Goal: Obtain resource: Download file/media

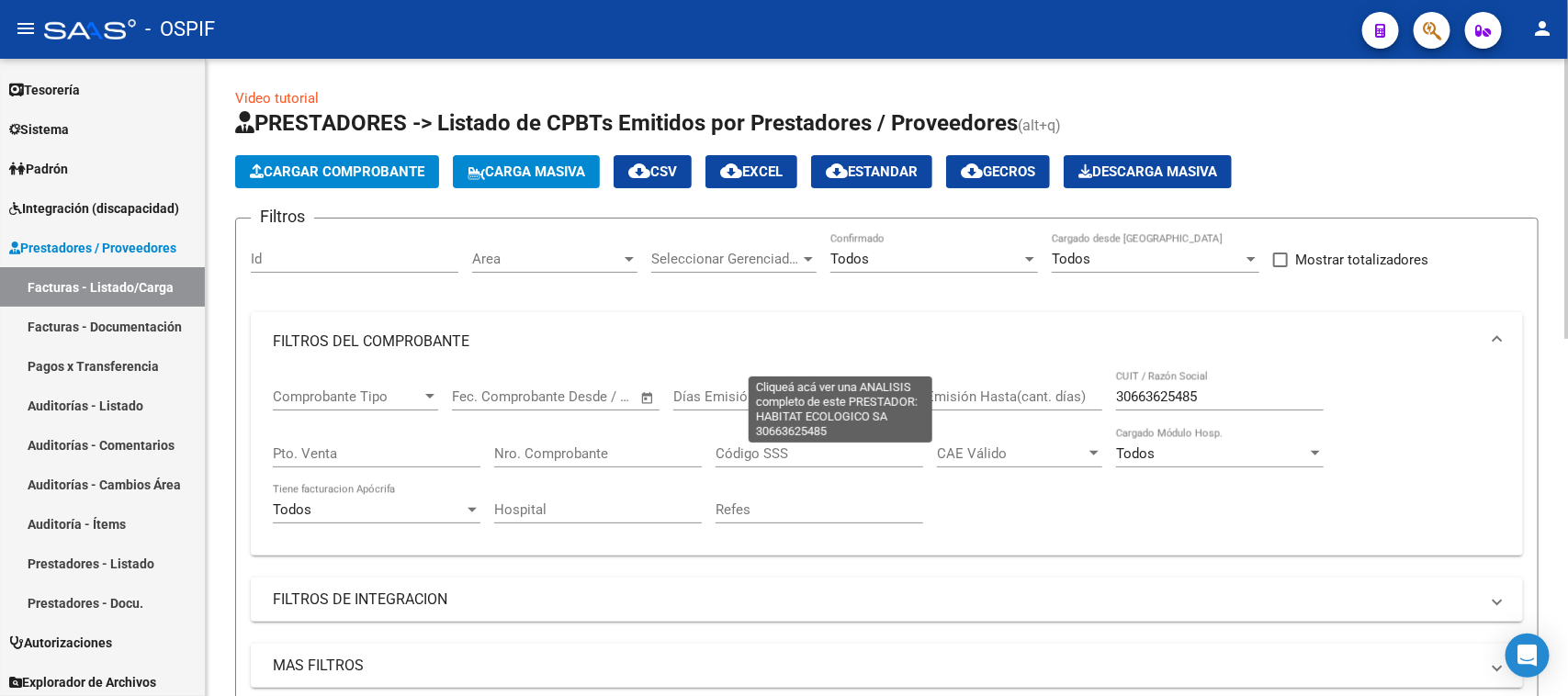
scroll to position [688, 0]
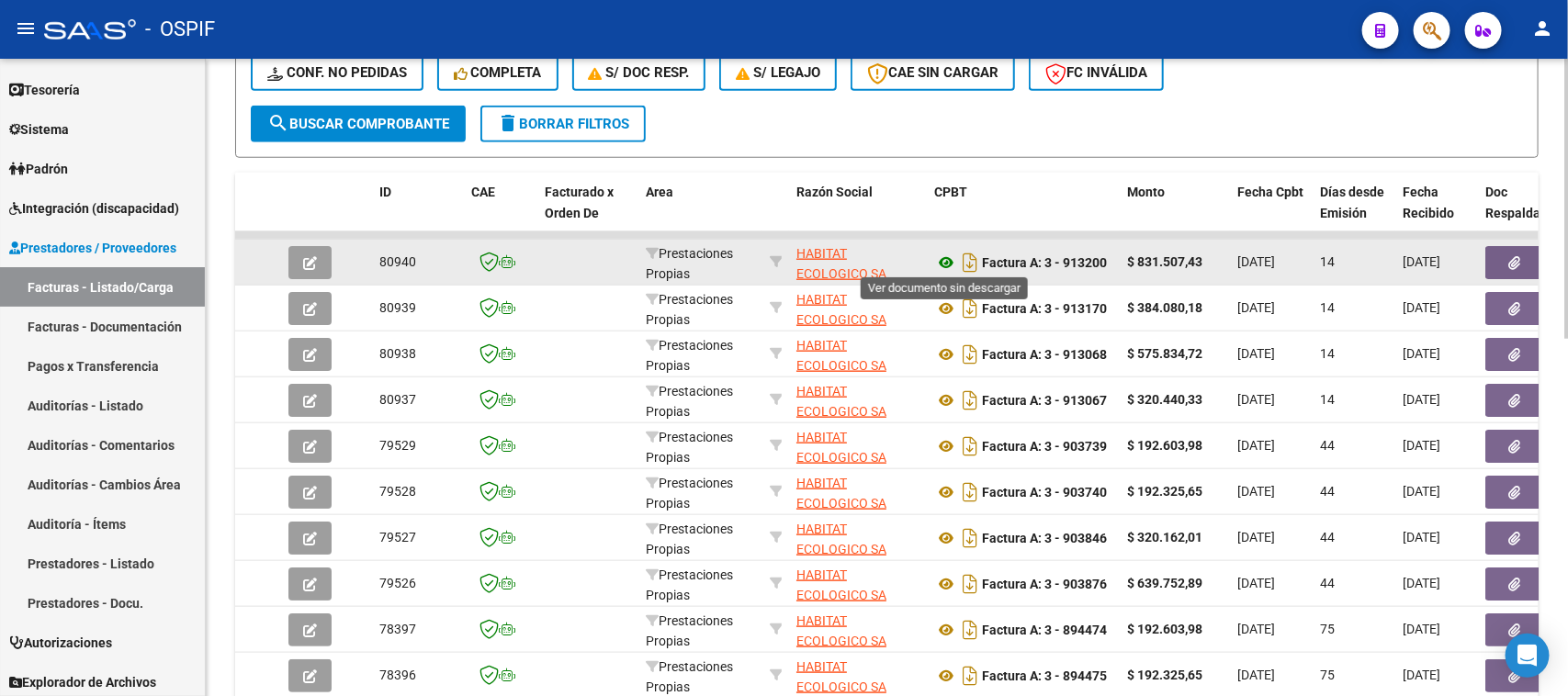
click at [946, 264] on icon at bounding box center [946, 262] width 24 height 22
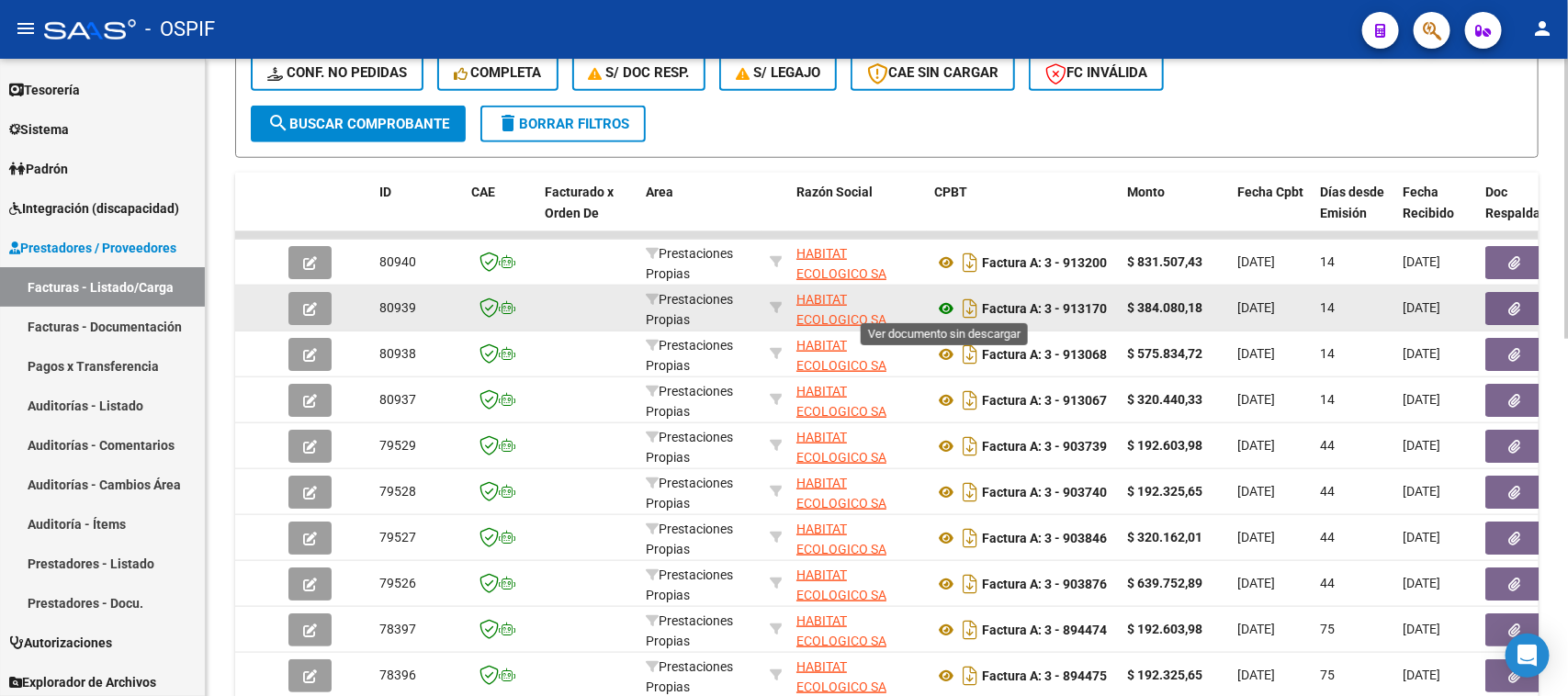
click at [941, 311] on icon at bounding box center [946, 309] width 24 height 22
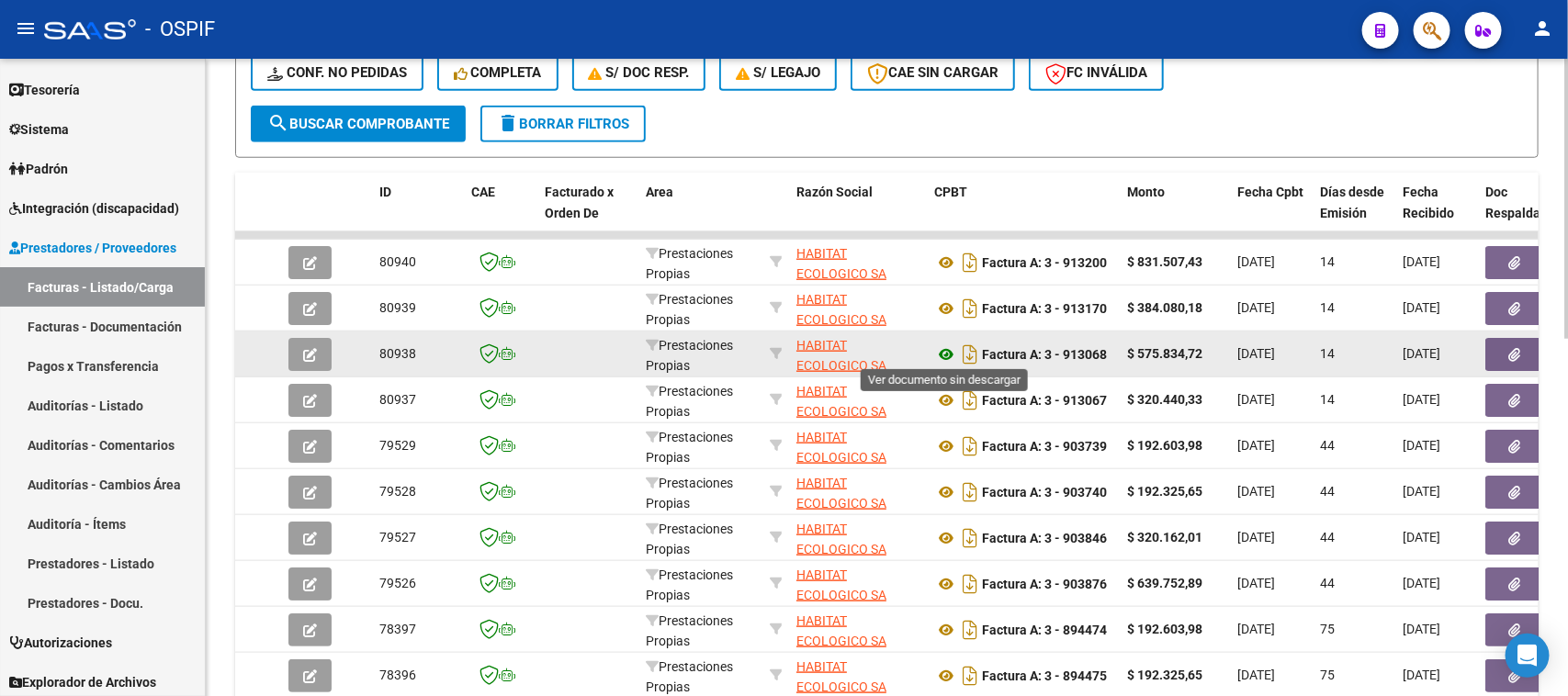
click at [939, 350] on icon at bounding box center [946, 354] width 24 height 22
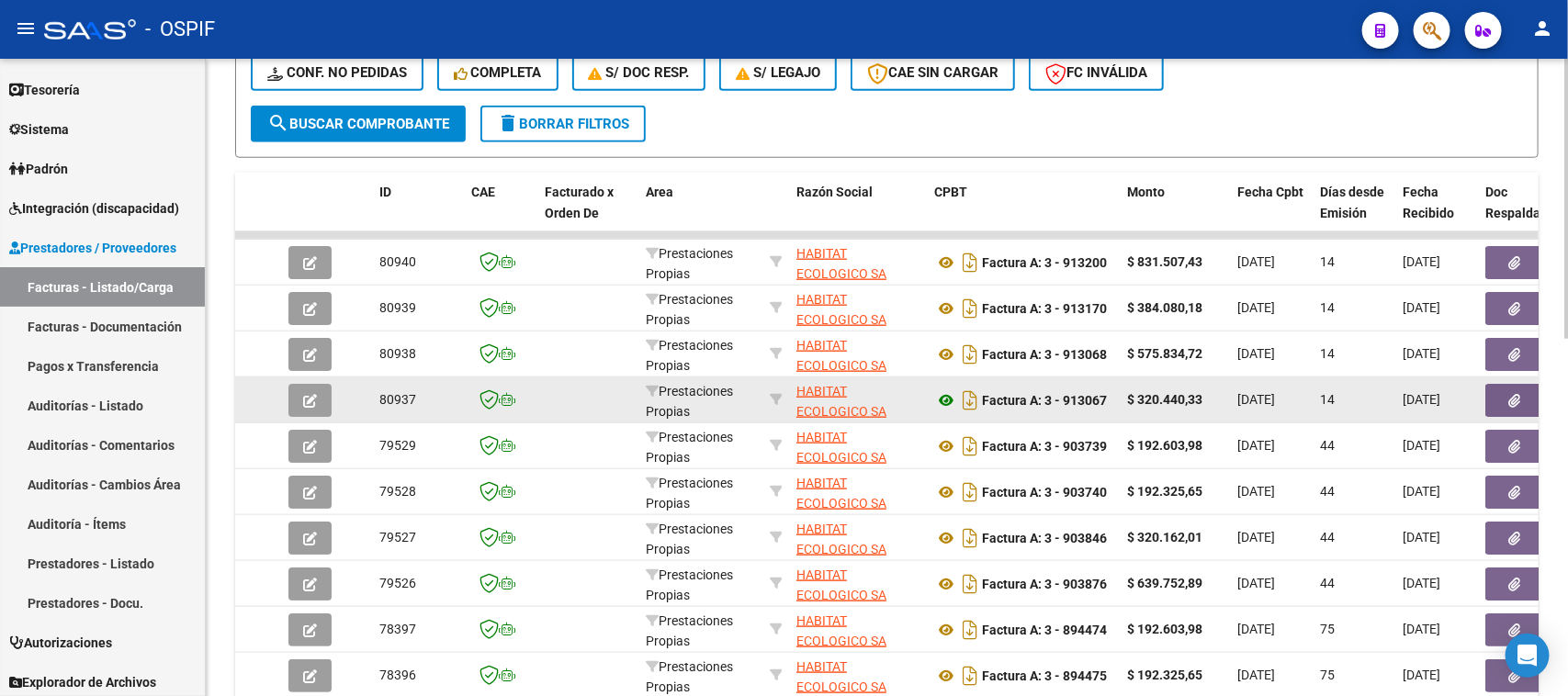
click at [946, 392] on icon at bounding box center [946, 400] width 24 height 22
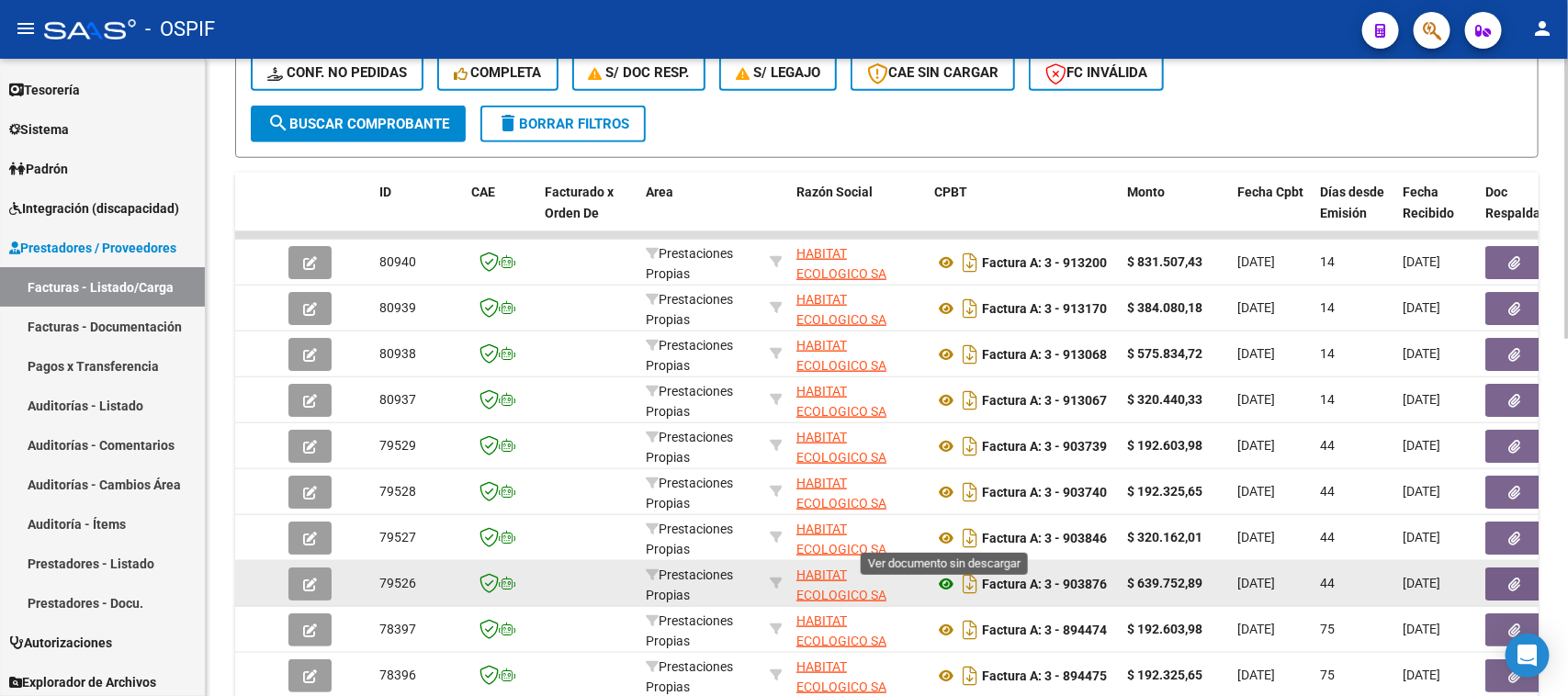
click at [939, 576] on icon at bounding box center [946, 584] width 24 height 22
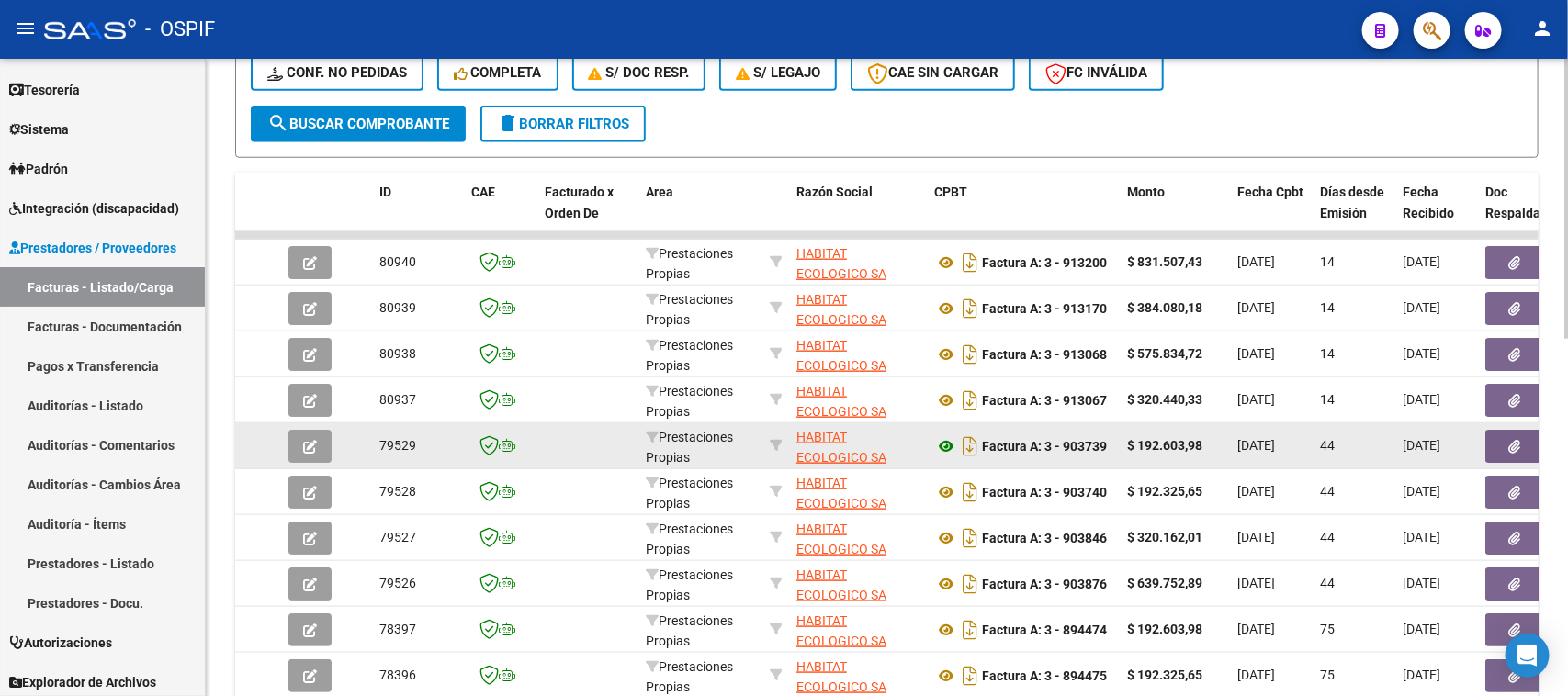
click at [944, 442] on icon at bounding box center [946, 446] width 24 height 22
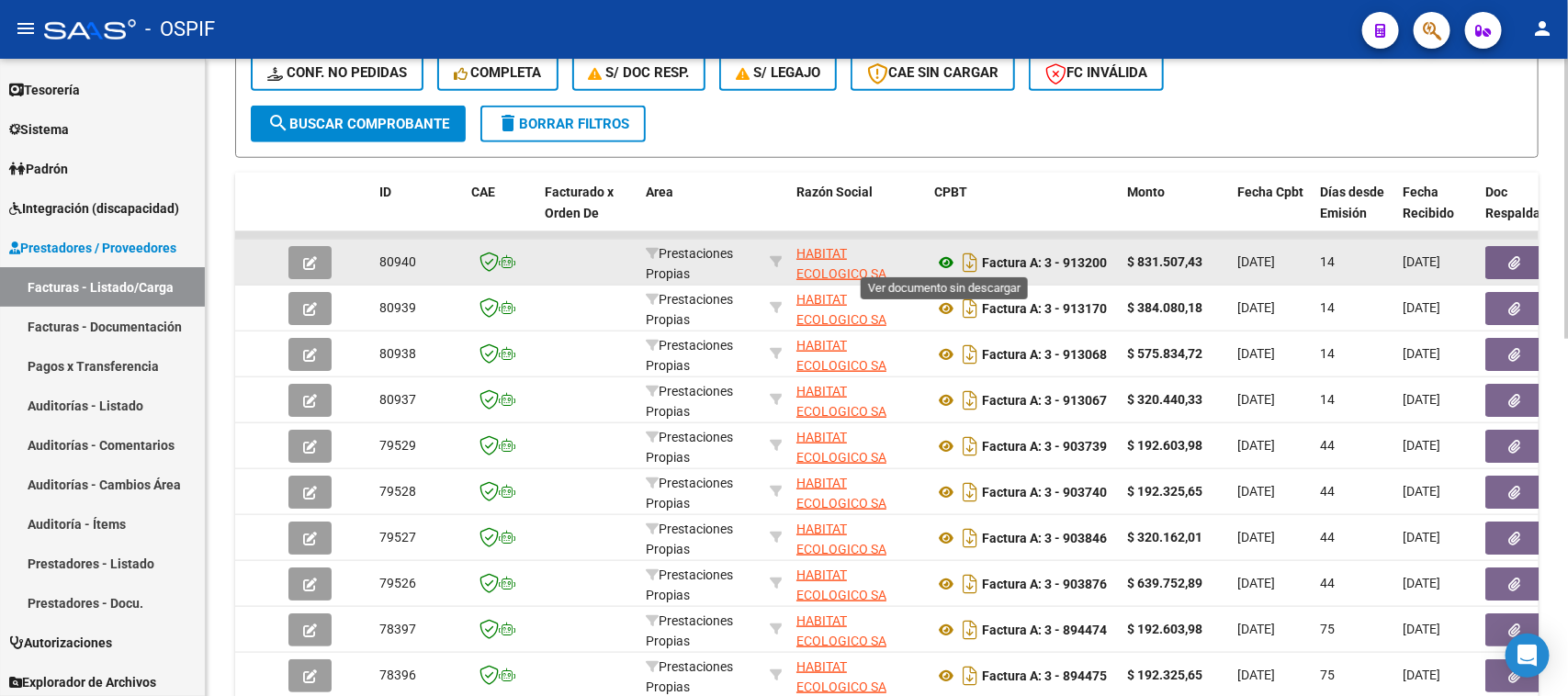
click at [944, 258] on icon at bounding box center [946, 262] width 24 height 22
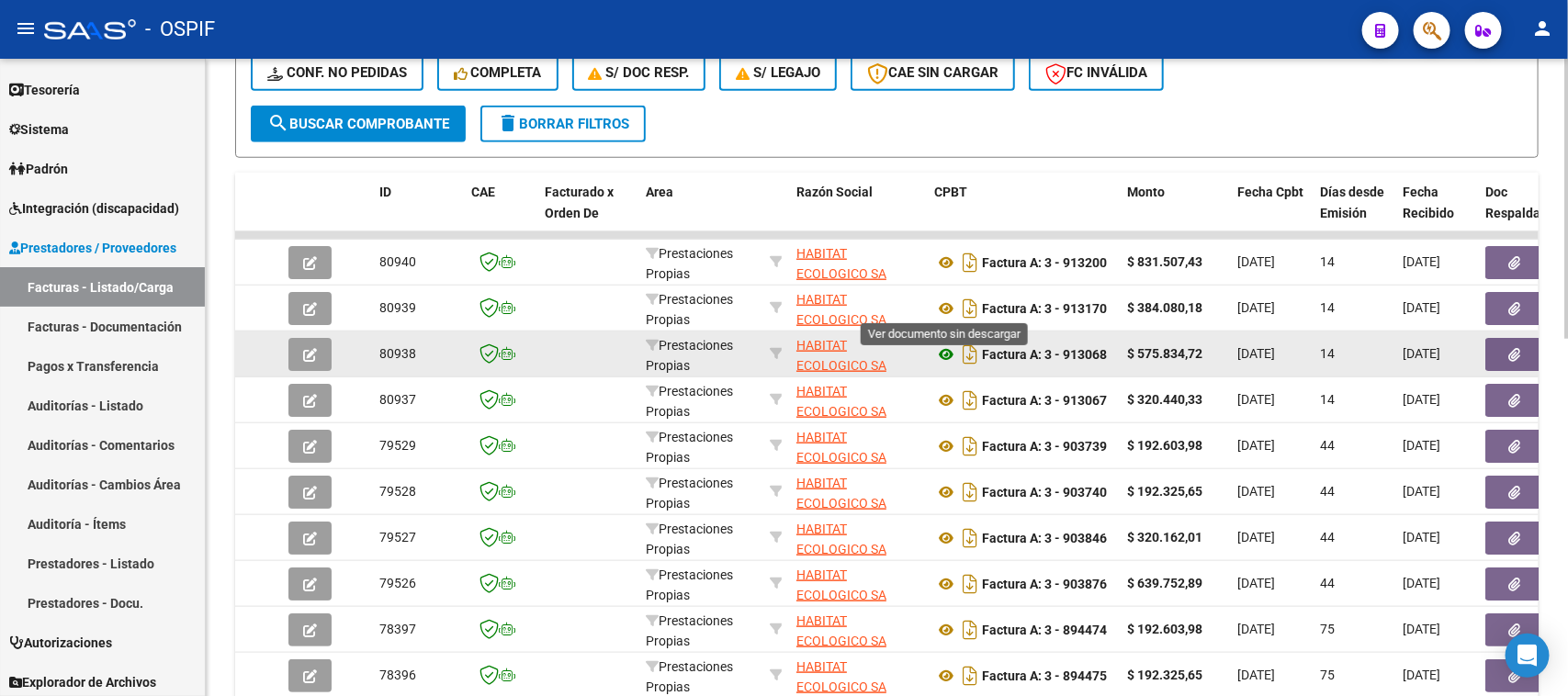
click at [948, 346] on icon at bounding box center [946, 354] width 24 height 22
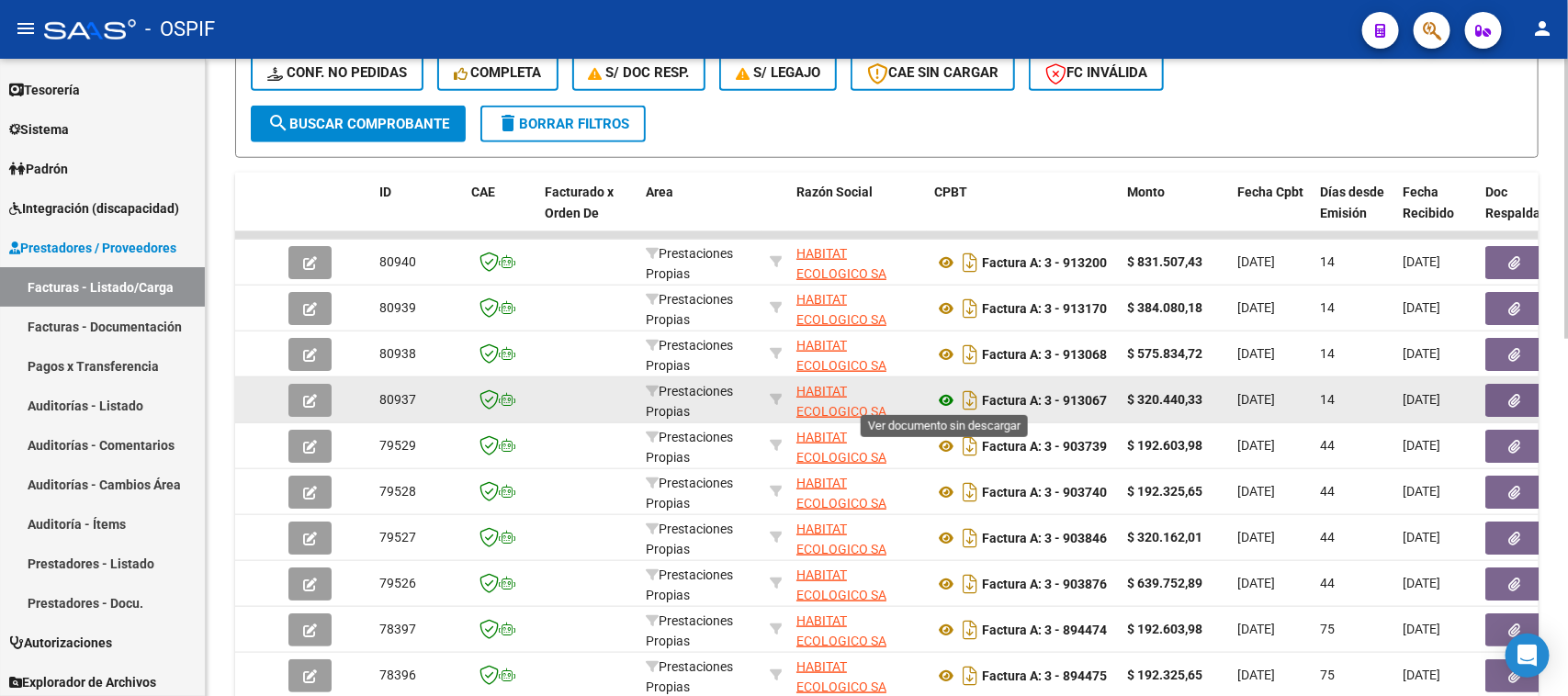
click at [949, 395] on icon at bounding box center [946, 400] width 24 height 22
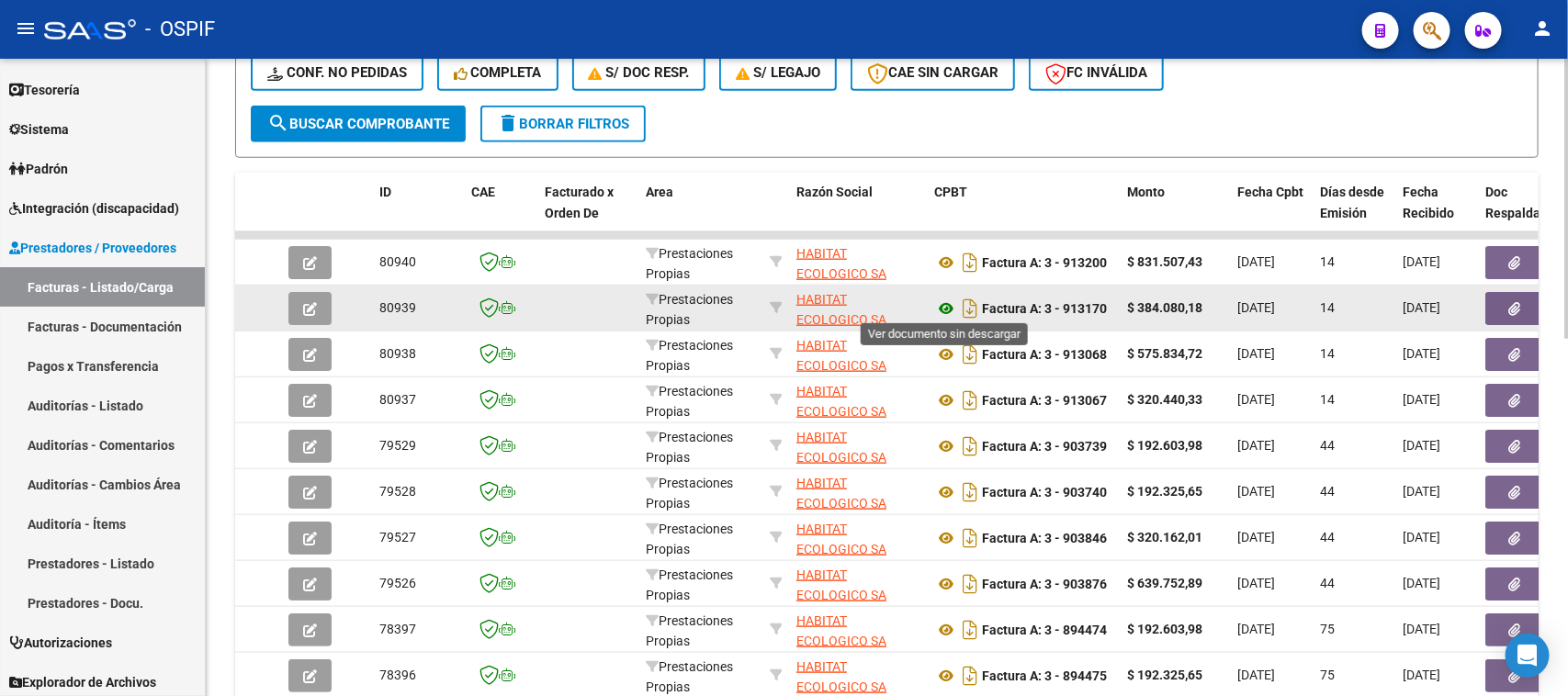
click at [948, 303] on icon at bounding box center [946, 309] width 24 height 22
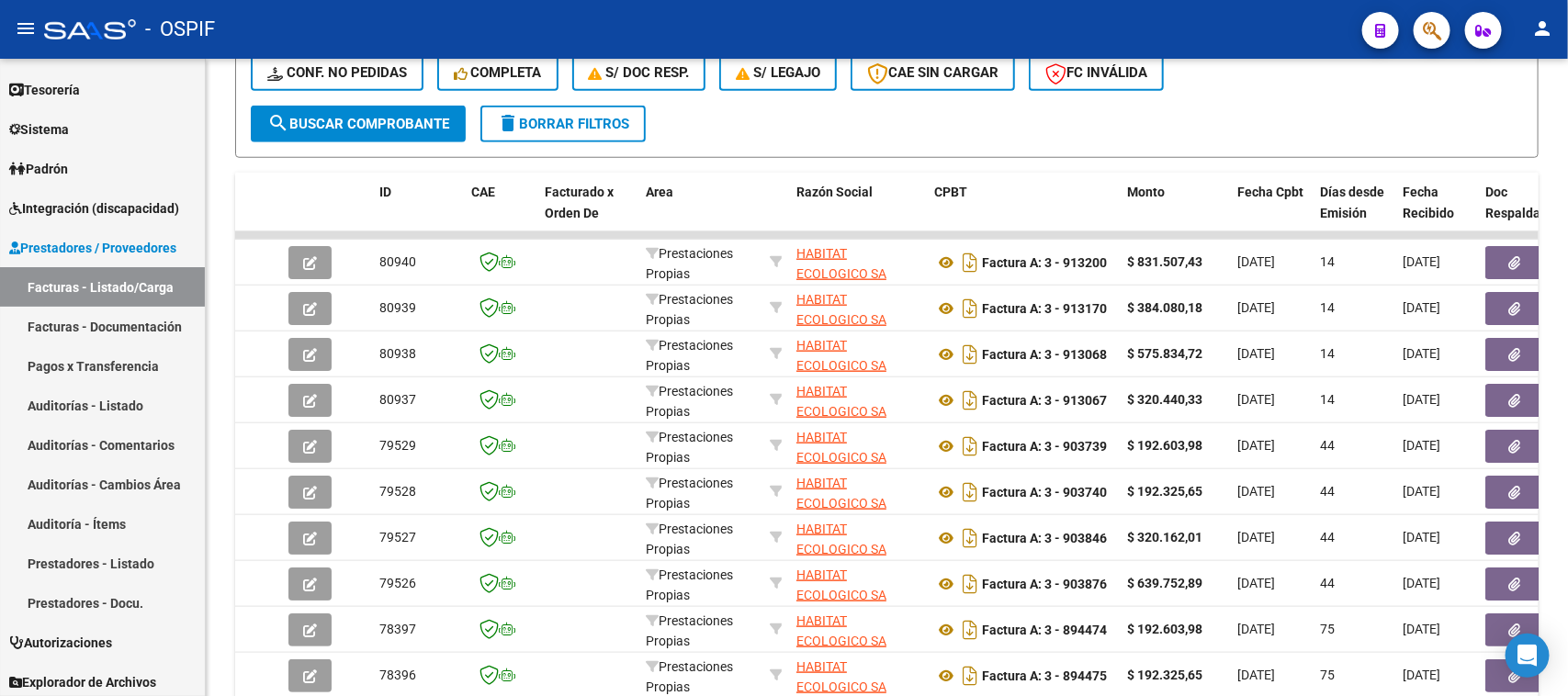
scroll to position [814, 0]
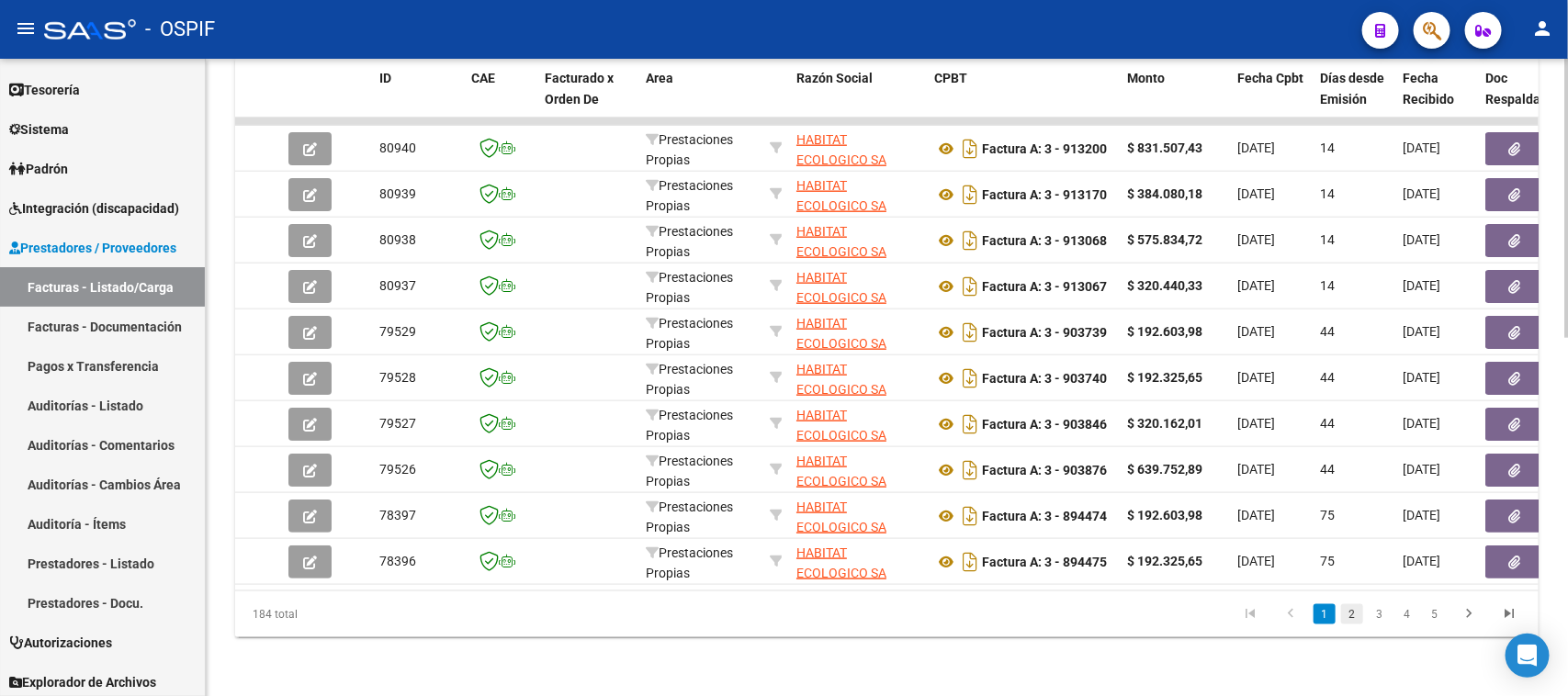
click at [1352, 610] on link "2" at bounding box center [1352, 613] width 22 height 21
click at [1327, 615] on link "1" at bounding box center [1324, 613] width 22 height 21
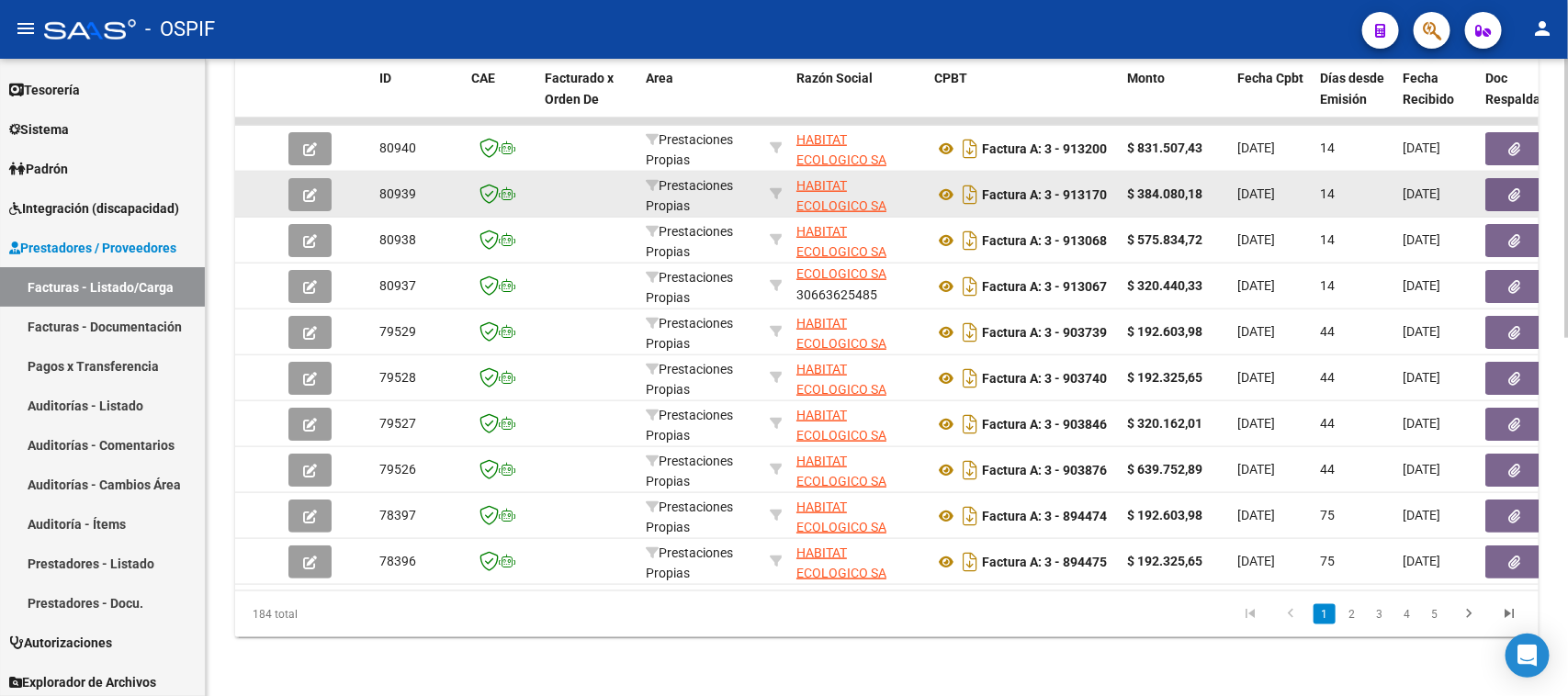
click at [294, 178] on button "button" at bounding box center [310, 195] width 43 height 33
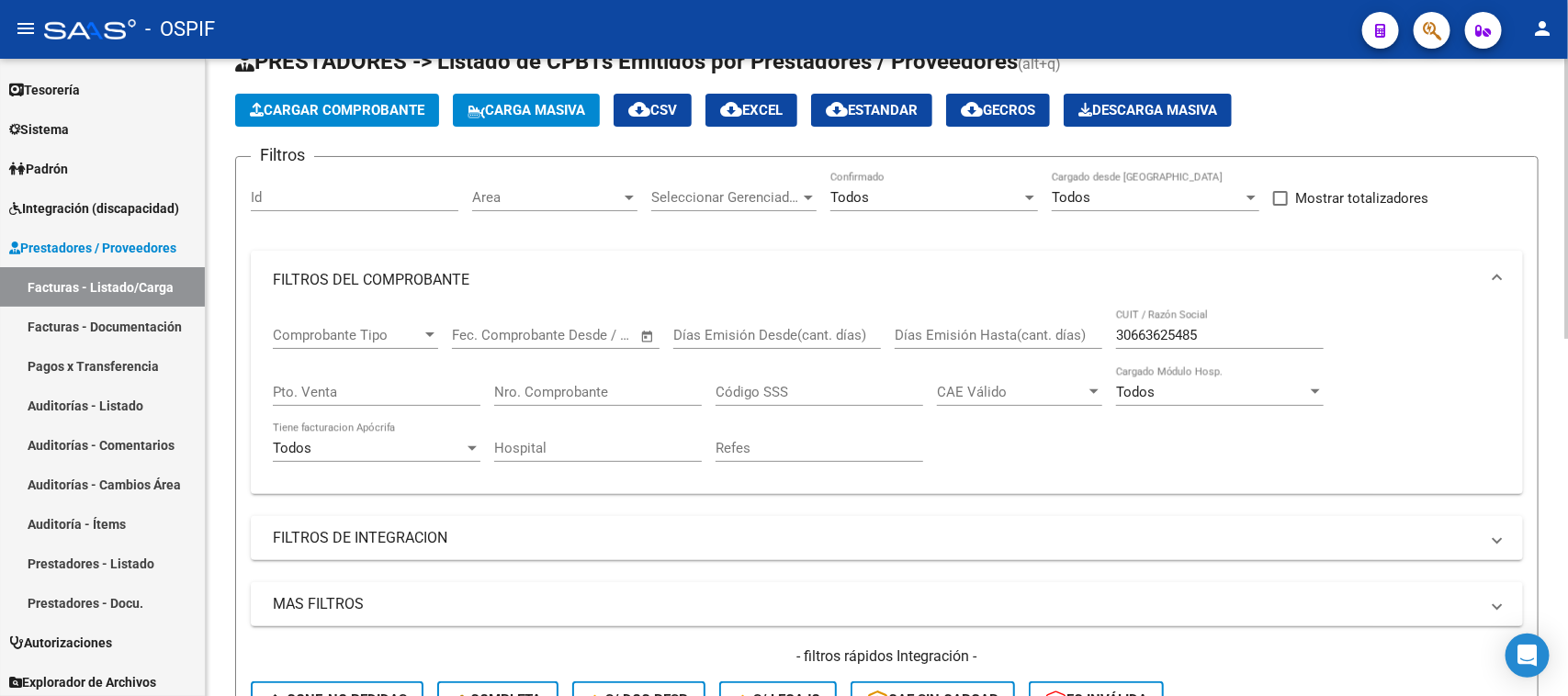
scroll to position [115, 0]
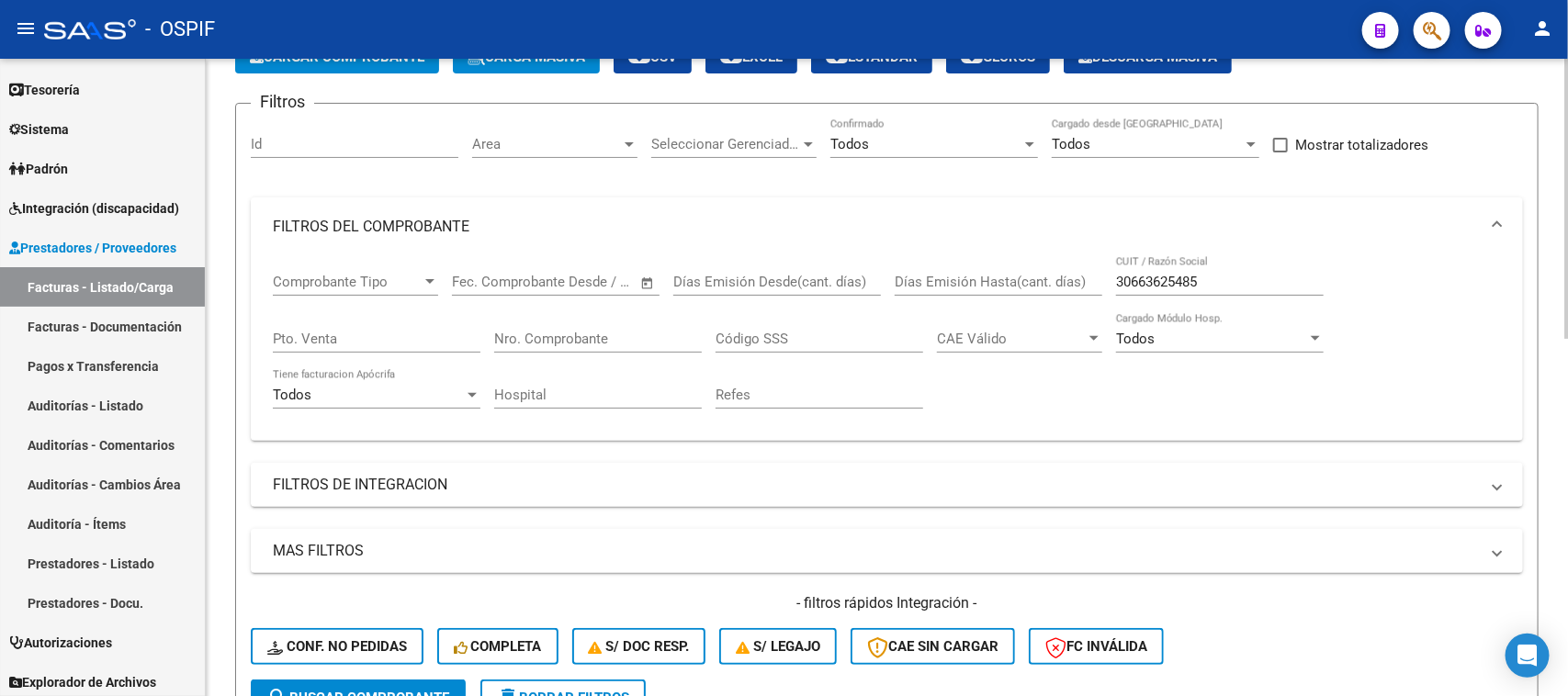
click at [1200, 278] on input "30663625485" at bounding box center [1220, 281] width 208 height 17
click at [1201, 278] on input "30663625485" at bounding box center [1220, 281] width 208 height 17
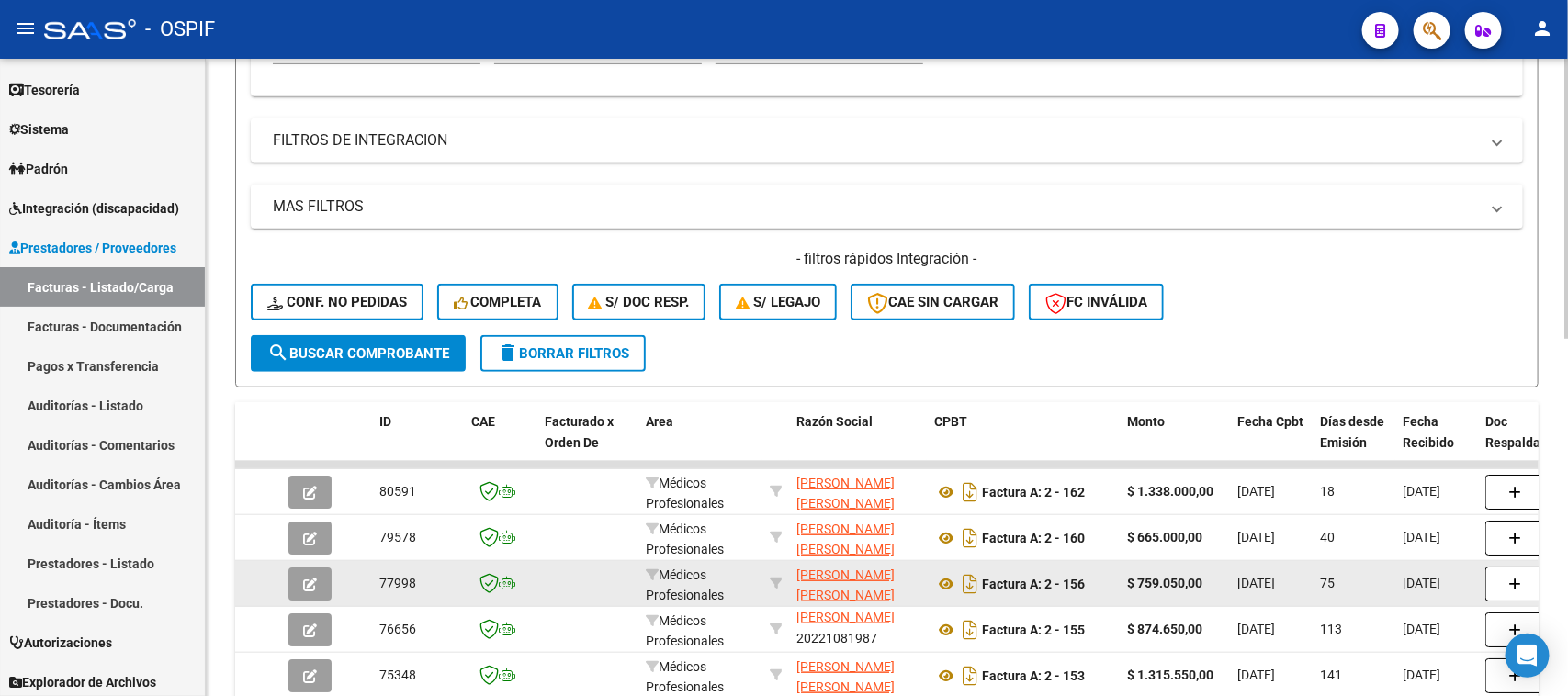
scroll to position [688, 0]
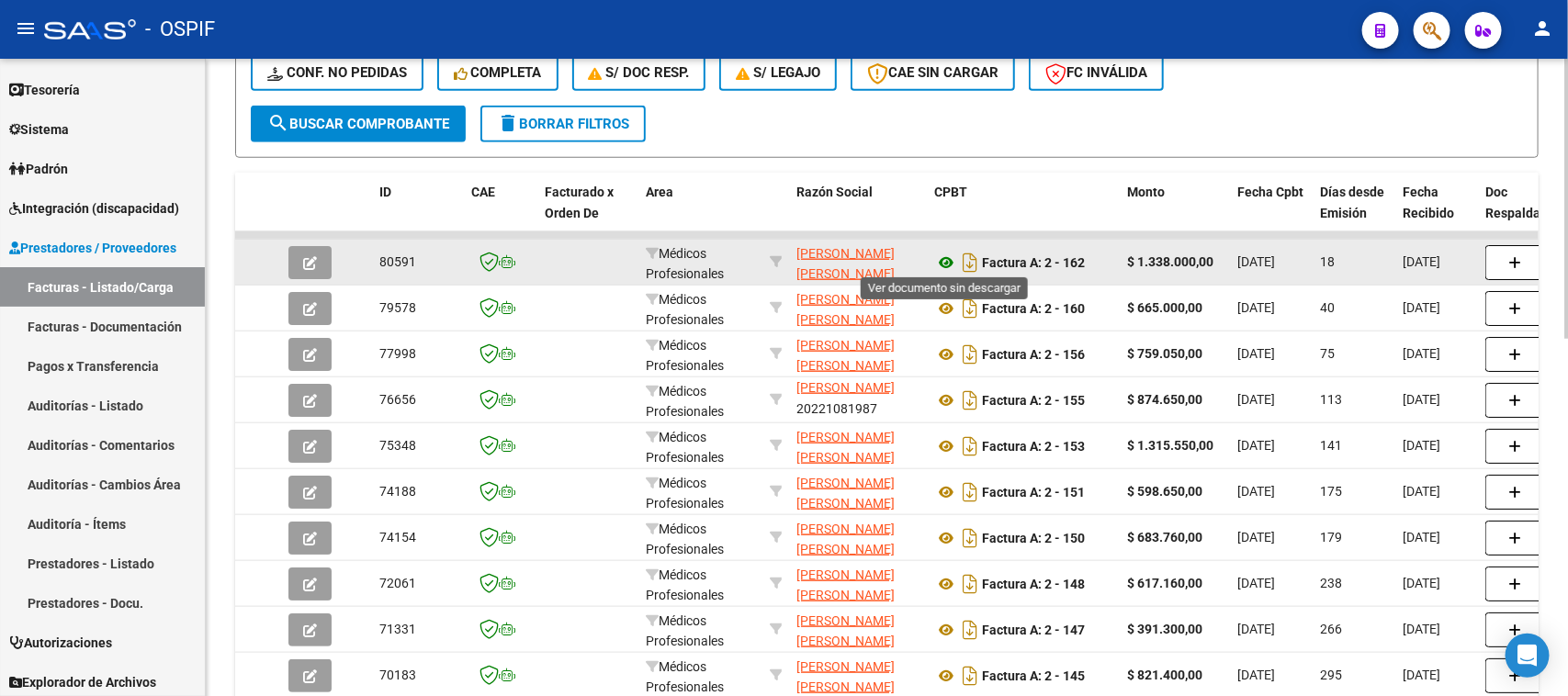
click at [937, 256] on icon at bounding box center [946, 262] width 24 height 22
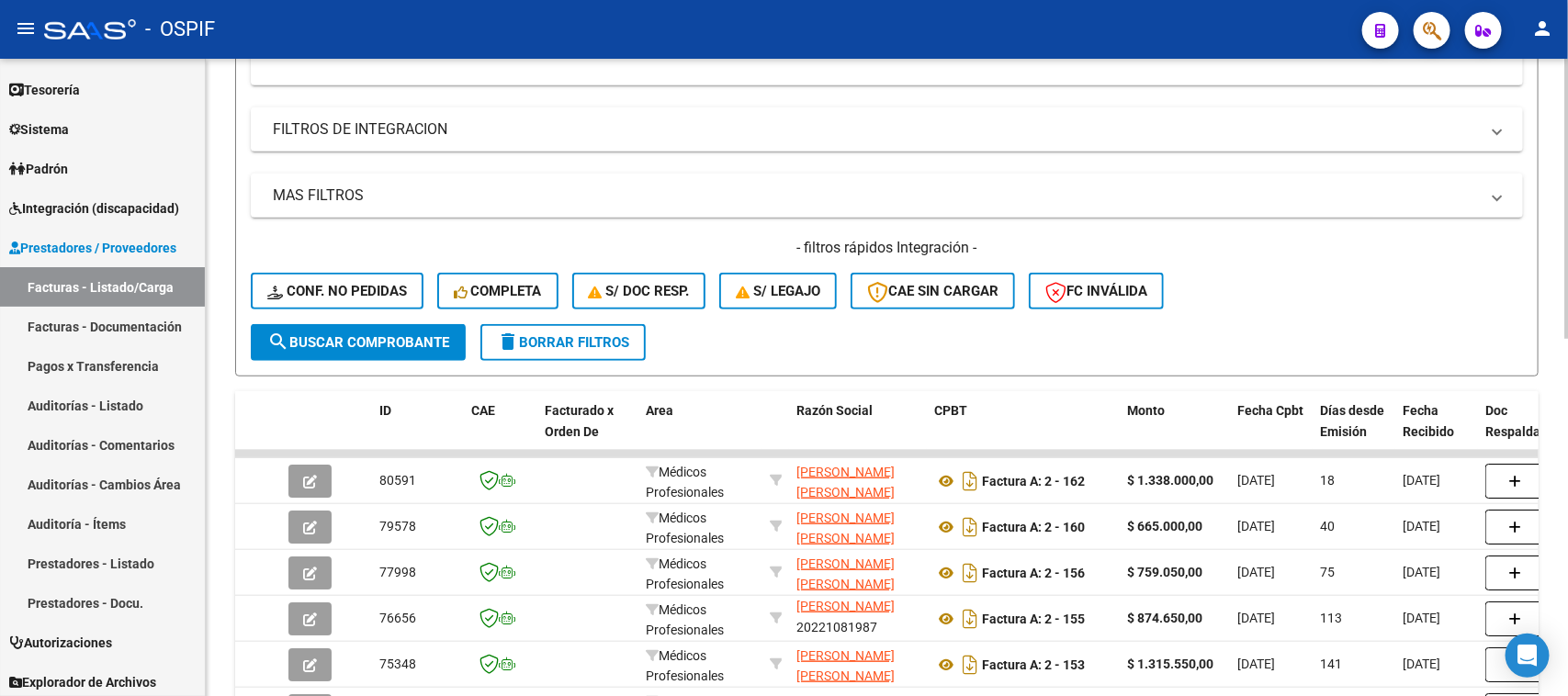
scroll to position [11, 0]
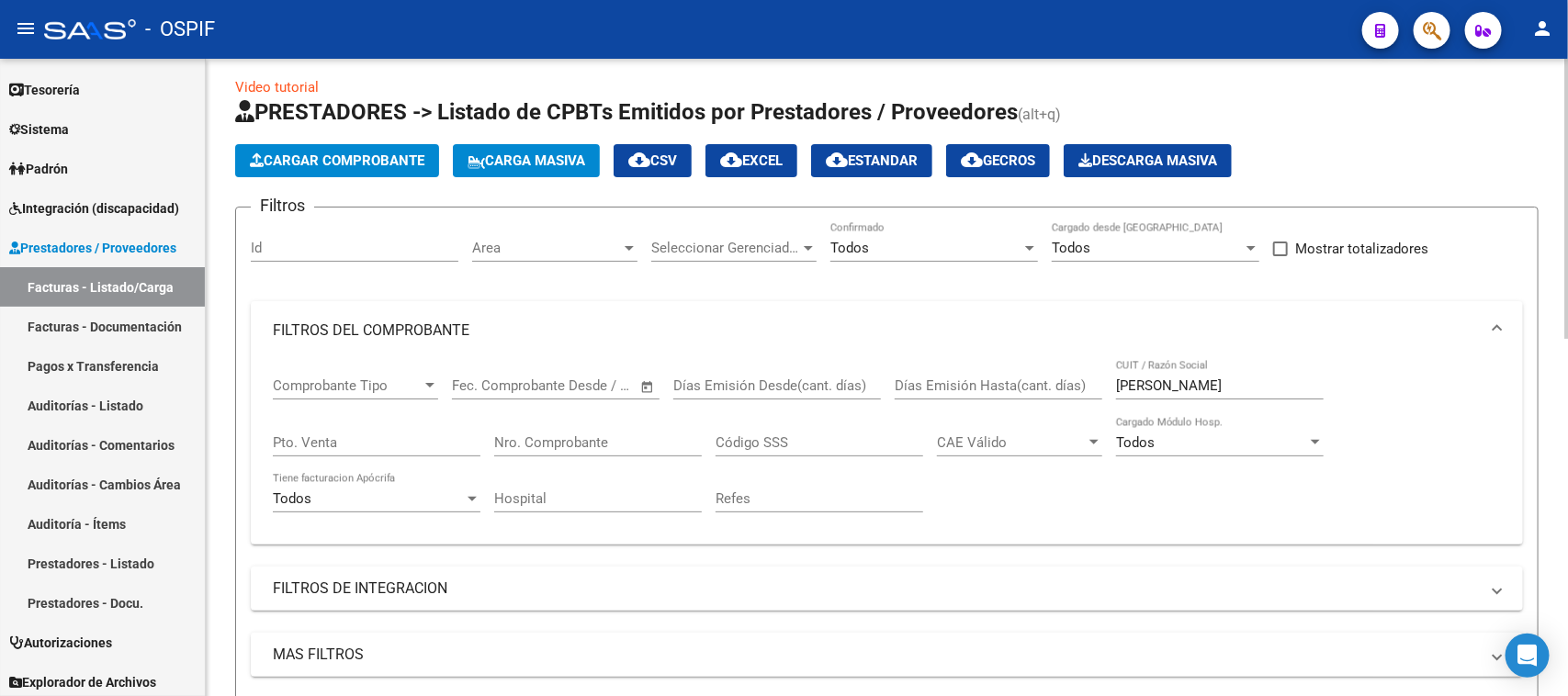
click at [1185, 390] on input "[PERSON_NAME]" at bounding box center [1220, 385] width 208 height 17
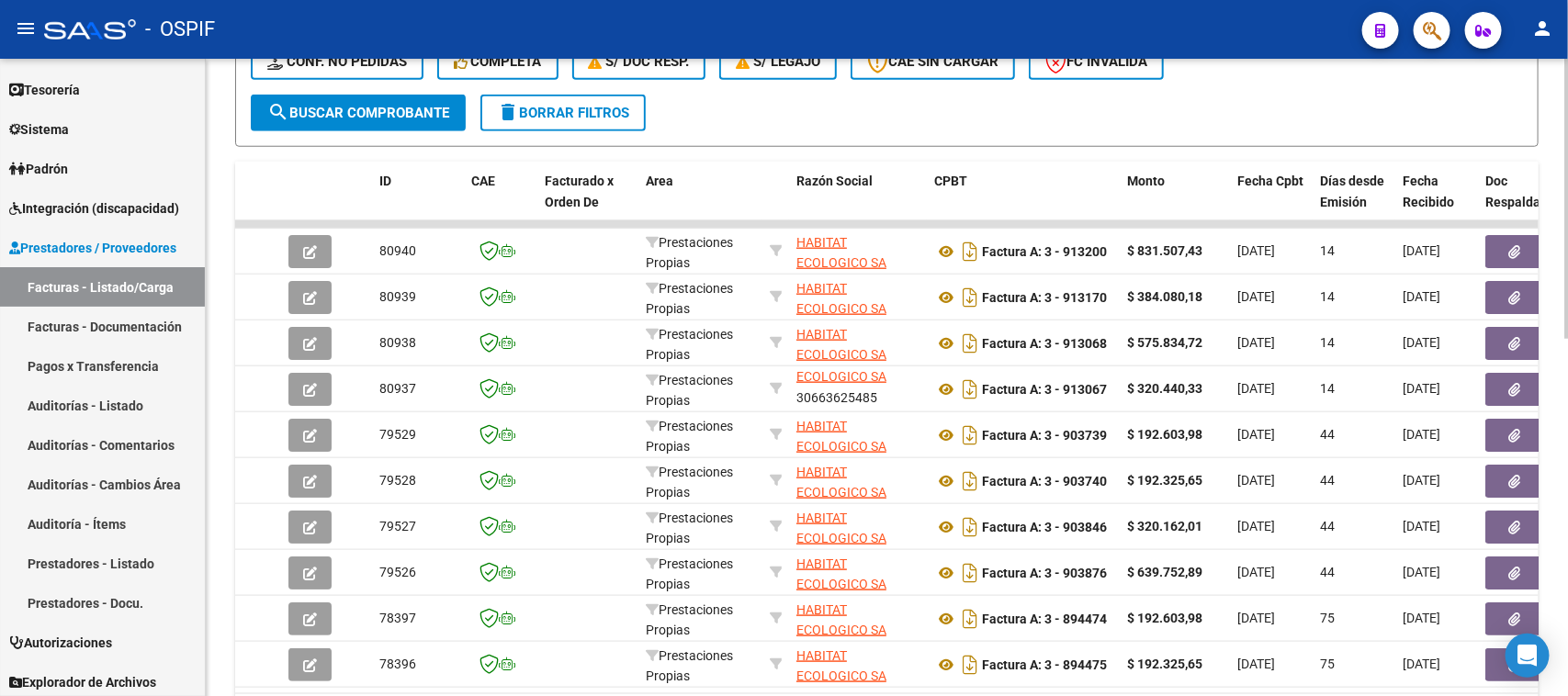
scroll to position [0, 0]
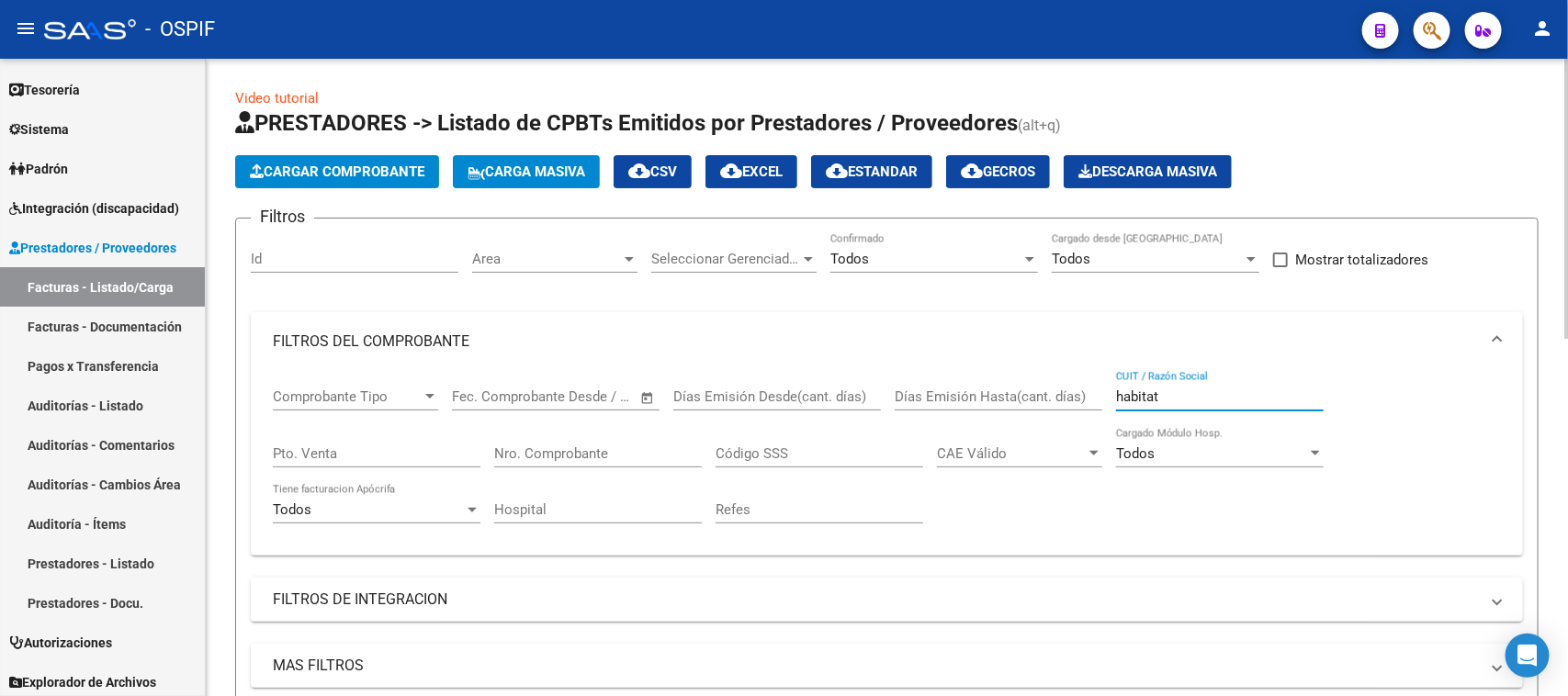
drag, startPoint x: 1200, startPoint y: 395, endPoint x: 1125, endPoint y: 409, distance: 76.3
click at [1125, 409] on div "habitat CUIT / Razón Social" at bounding box center [1220, 390] width 208 height 39
click at [1139, 393] on input "habitat" at bounding box center [1220, 396] width 208 height 17
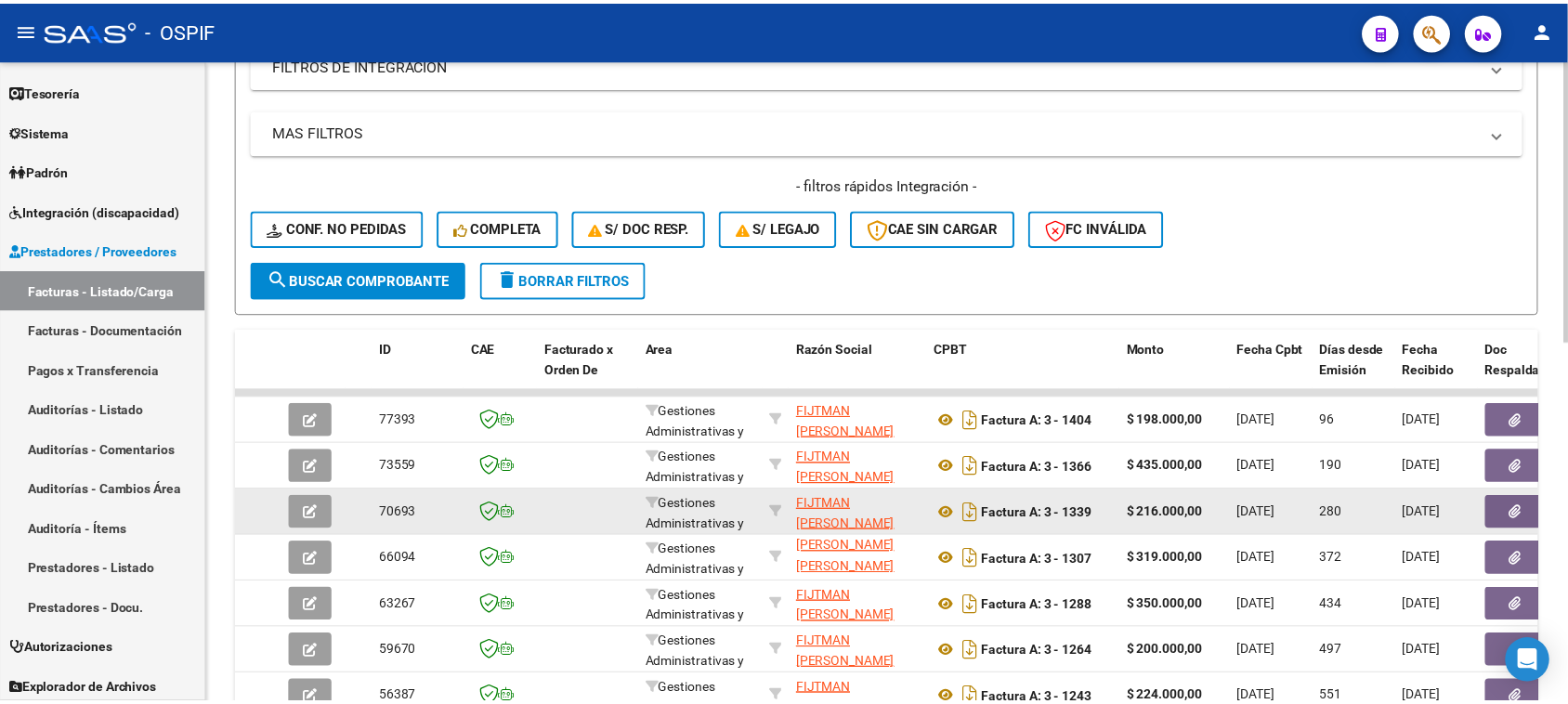
scroll to position [581, 0]
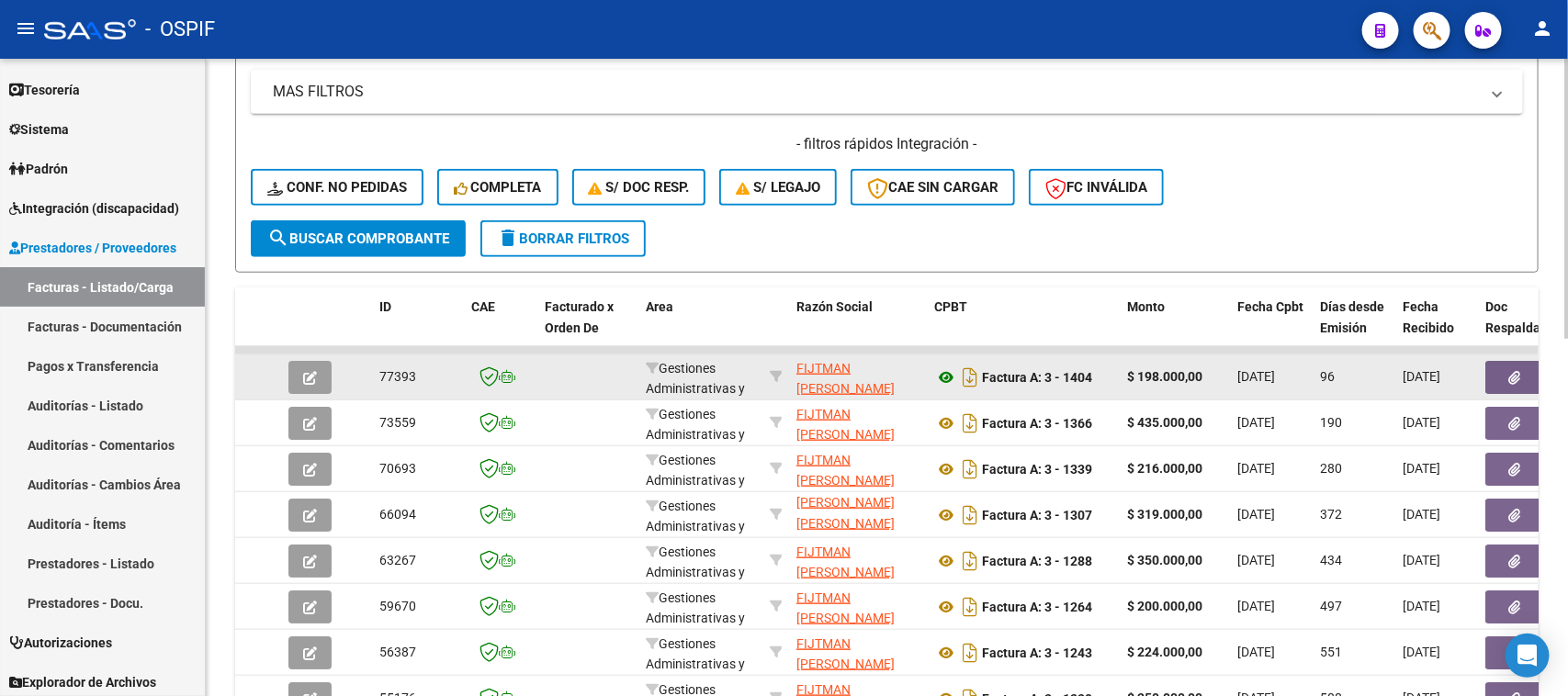
type input "fijtman"
click at [949, 373] on icon at bounding box center [946, 377] width 24 height 22
click at [1506, 368] on button "button" at bounding box center [1515, 377] width 59 height 33
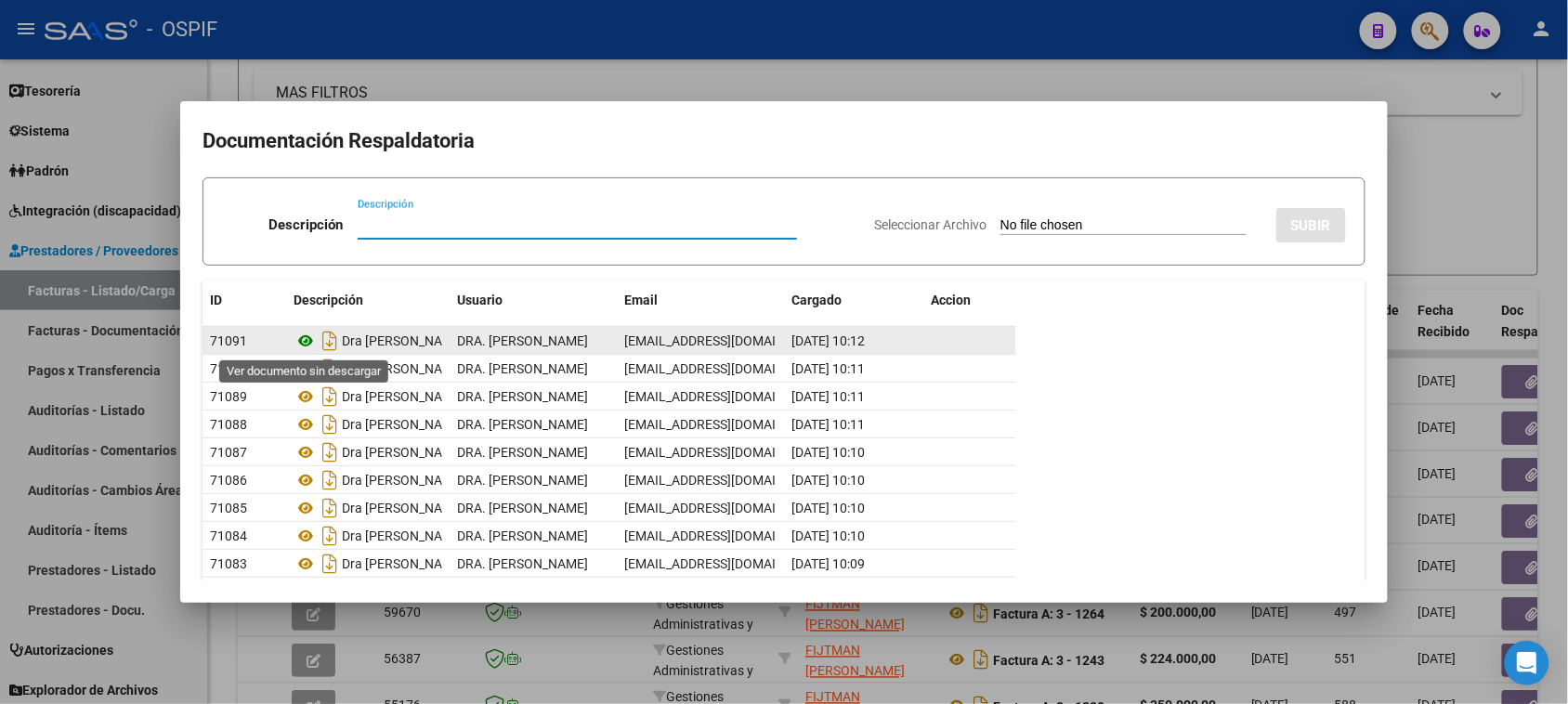
click at [301, 344] on icon at bounding box center [305, 341] width 24 height 22
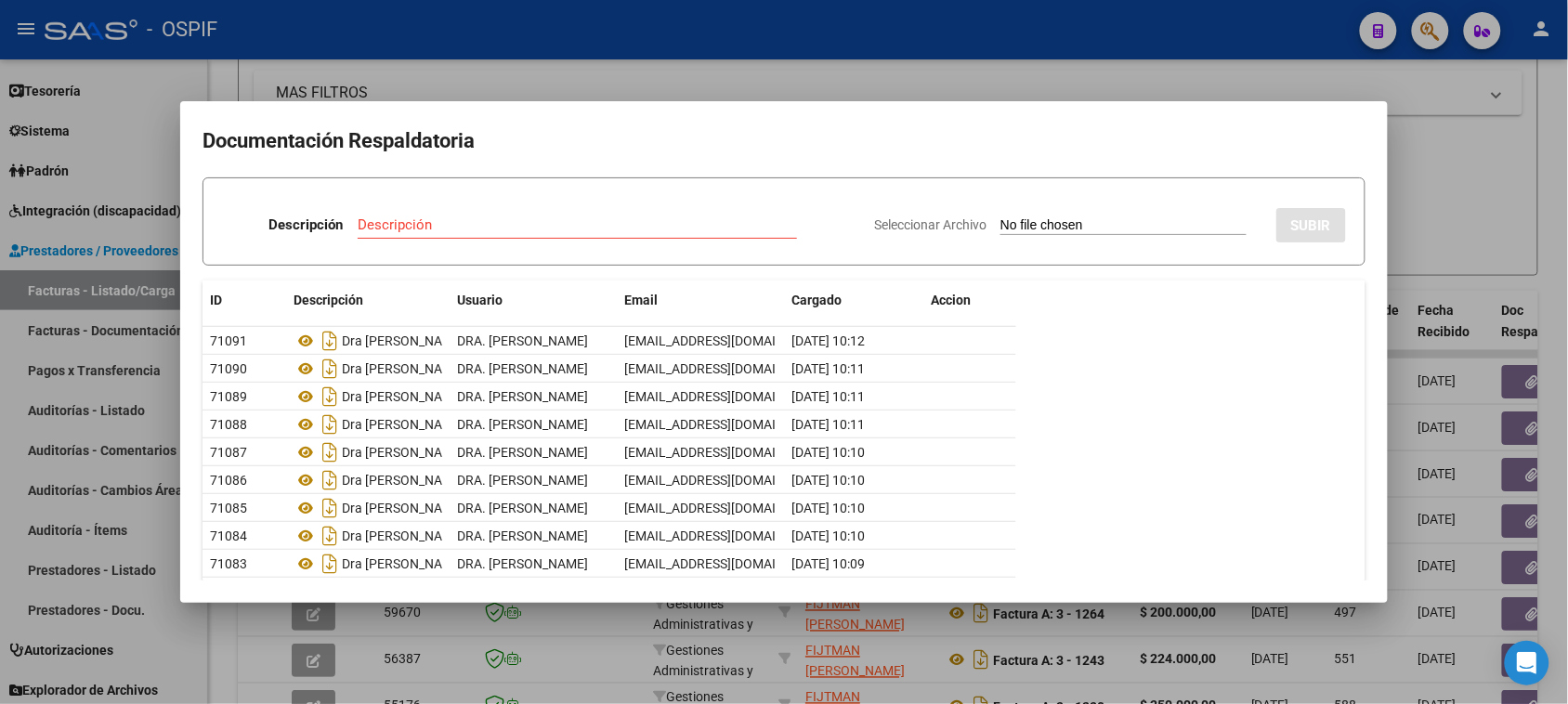
scroll to position [92, 0]
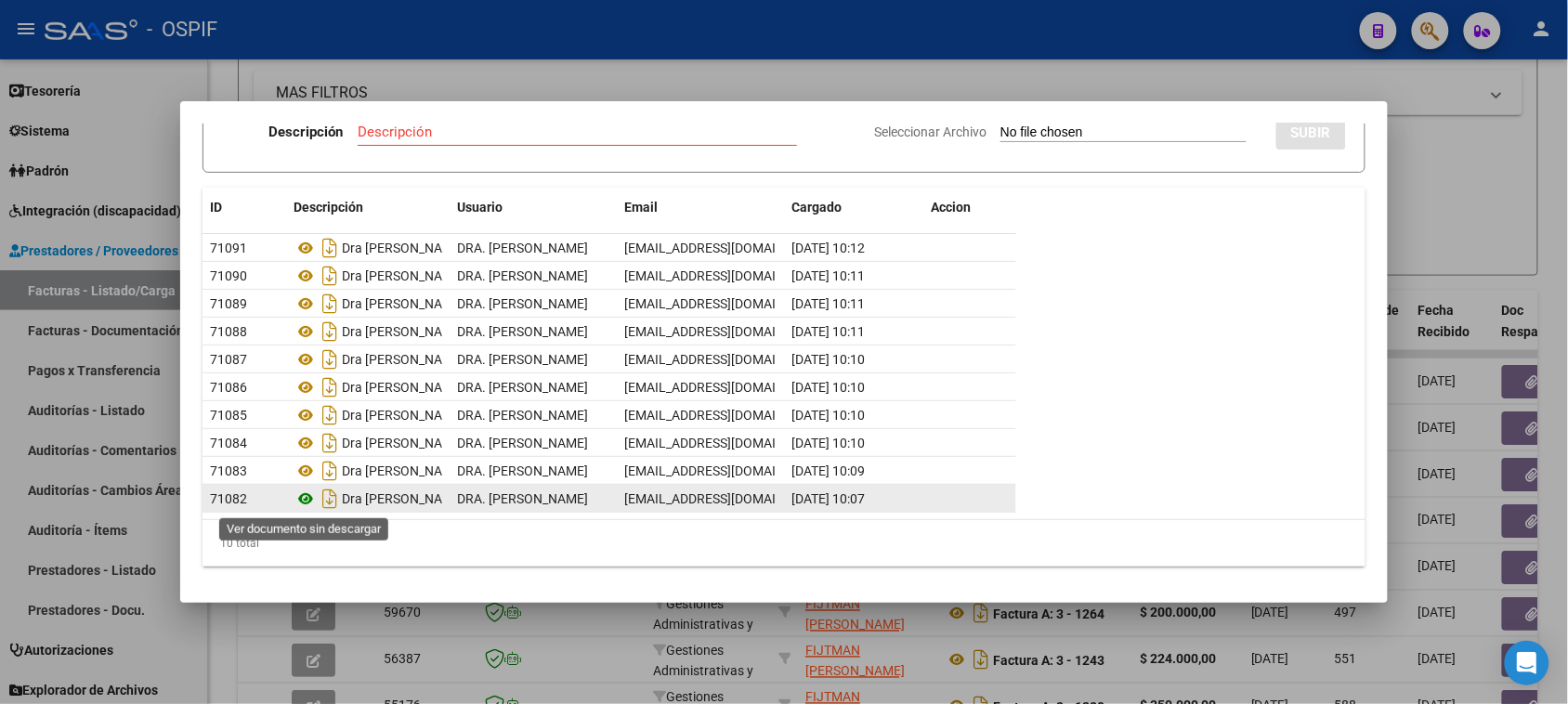
click at [301, 497] on icon at bounding box center [305, 498] width 24 height 22
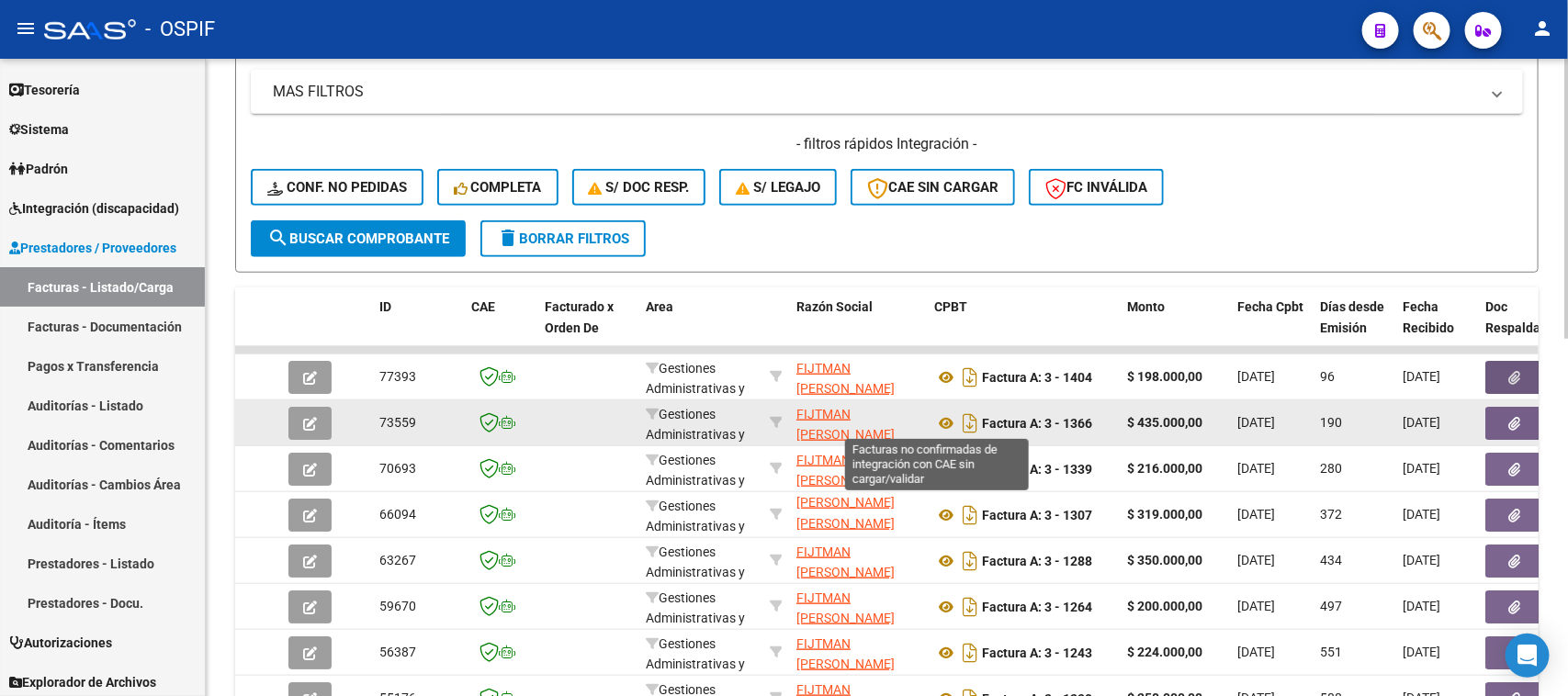
scroll to position [574, 0]
